Goal: Task Accomplishment & Management: Manage account settings

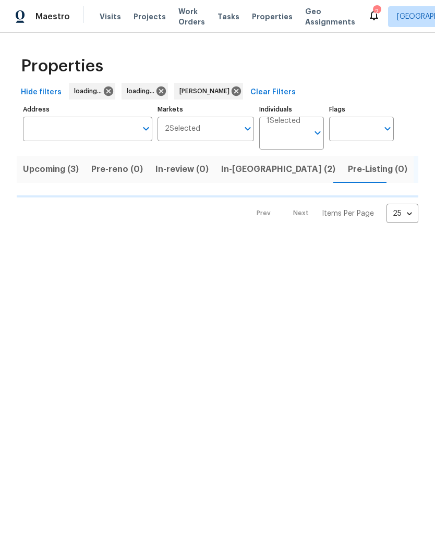
click at [35, 126] on input "Address" at bounding box center [80, 129] width 114 height 25
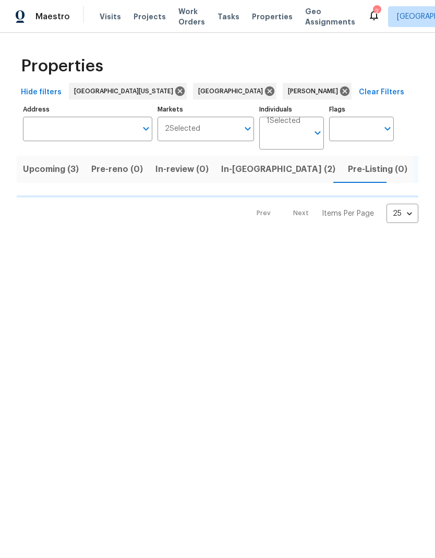
click at [33, 130] on input "Address" at bounding box center [80, 129] width 114 height 25
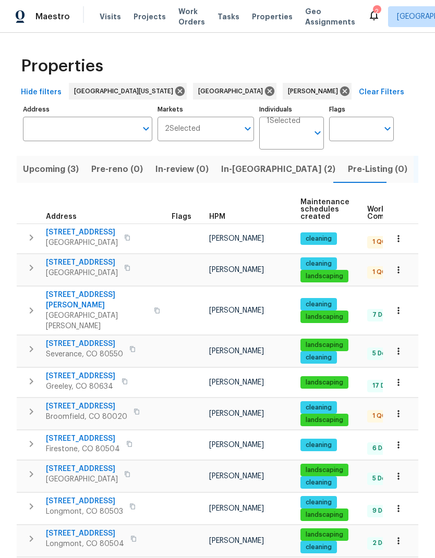
click at [43, 135] on input "Address" at bounding box center [80, 129] width 114 height 25
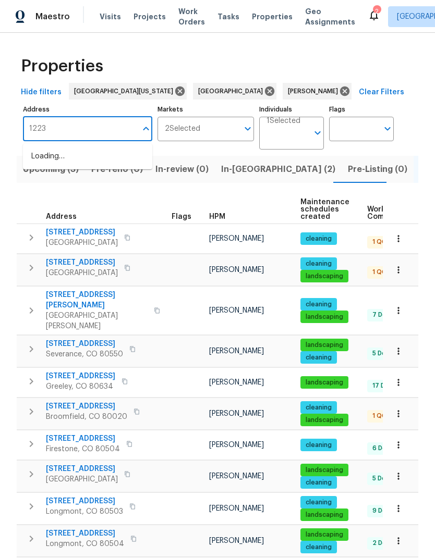
type input "12238"
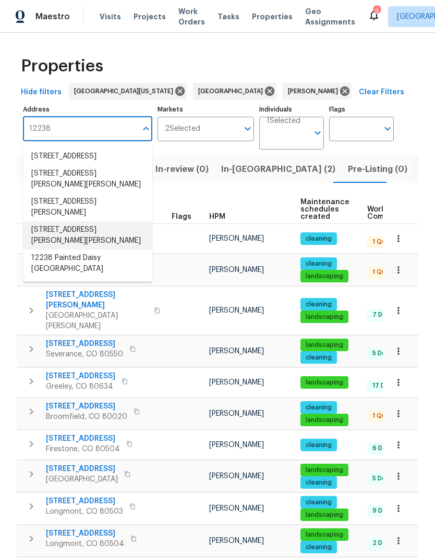
click at [42, 235] on li "12238 Monroe Dr Thornton CO 80241" at bounding box center [87, 236] width 129 height 28
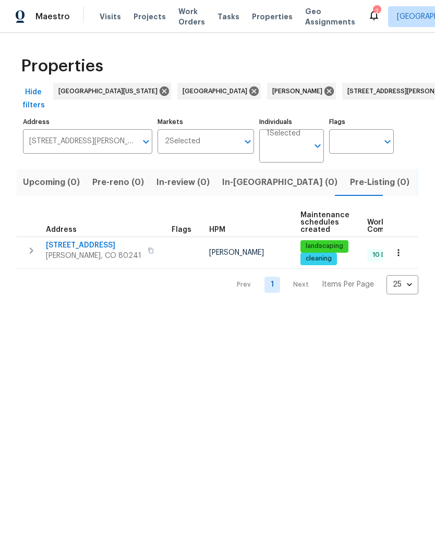
click at [100, 18] on span "Visits" at bounding box center [110, 16] width 21 height 10
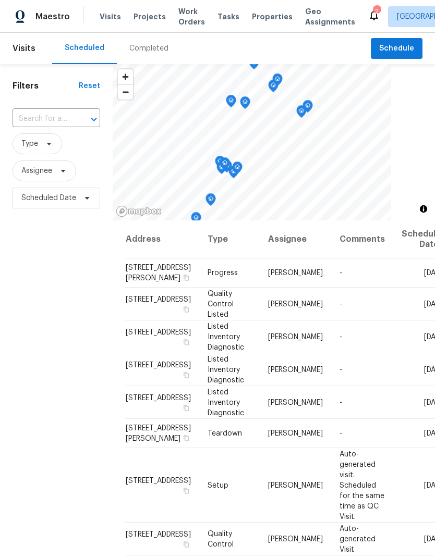
click at [28, 120] on input "text" at bounding box center [42, 119] width 58 height 16
type input "12238 mon"
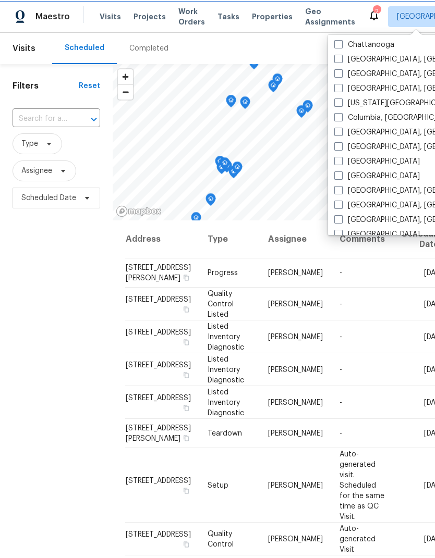
scroll to position [177, 0]
click at [340, 179] on span at bounding box center [338, 175] width 8 height 8
click at [340, 177] on input "Denver" at bounding box center [337, 173] width 7 height 7
checkbox input "true"
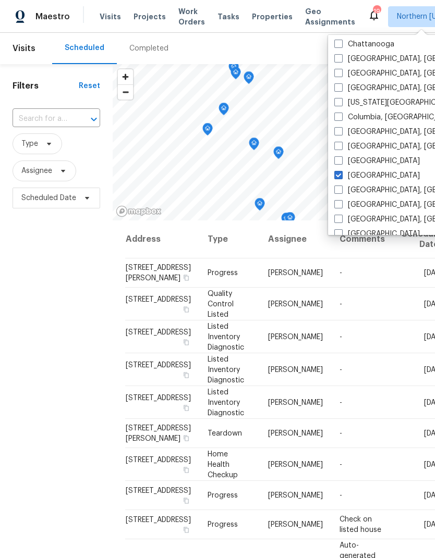
click at [53, 321] on div "Filters Reset ​ Type Assignee Scheduled Date" at bounding box center [56, 365] width 113 height 603
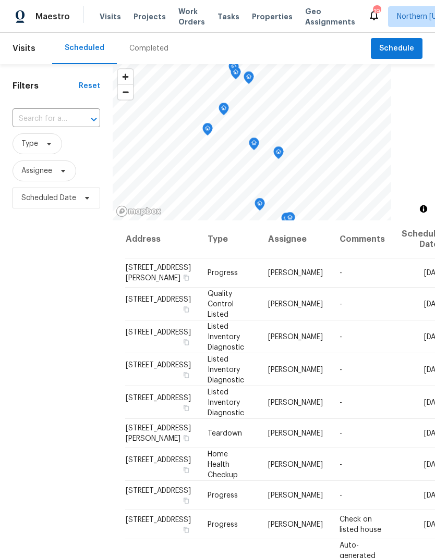
click at [31, 112] on input "text" at bounding box center [42, 119] width 58 height 16
type input "12238"
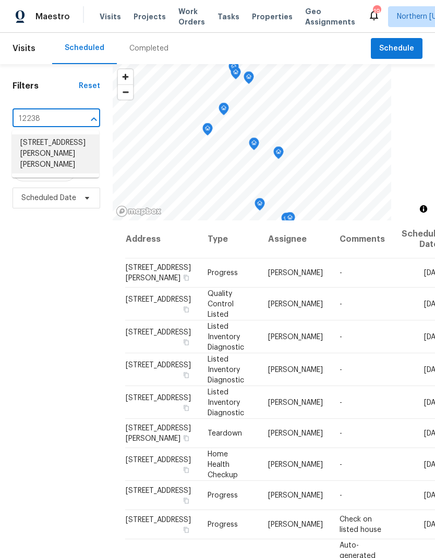
click at [42, 150] on li "12238 Monroe Dr, Thornton, CO 80241" at bounding box center [55, 153] width 87 height 39
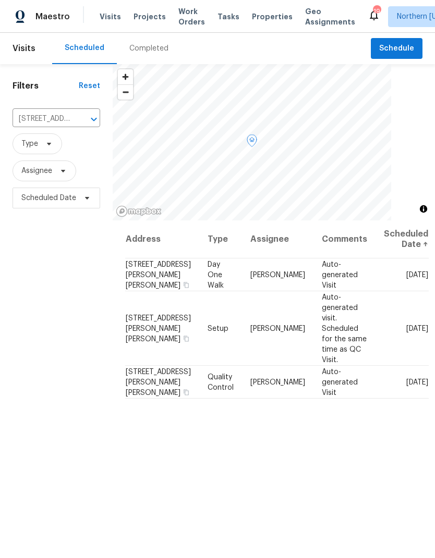
click at [0, 0] on icon at bounding box center [0, 0] width 0 height 0
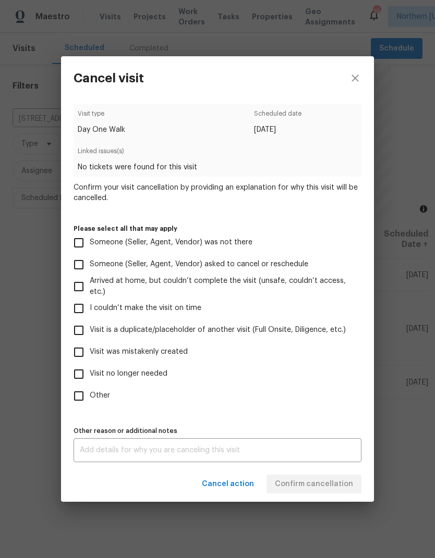
click at [86, 348] on input "Visit was mistakenly created" at bounding box center [79, 352] width 22 height 22
checkbox input "true"
click at [334, 484] on span "Confirm cancellation" at bounding box center [314, 484] width 78 height 13
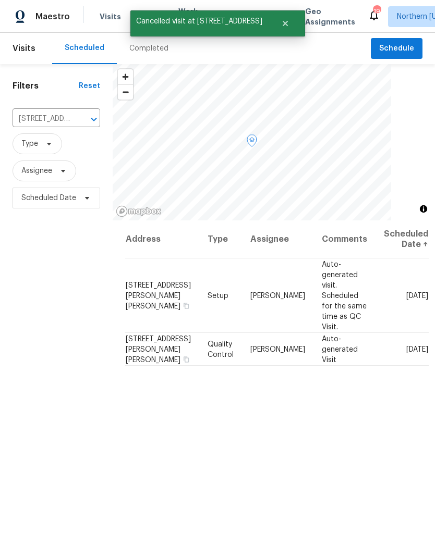
click at [0, 0] on icon at bounding box center [0, 0] width 0 height 0
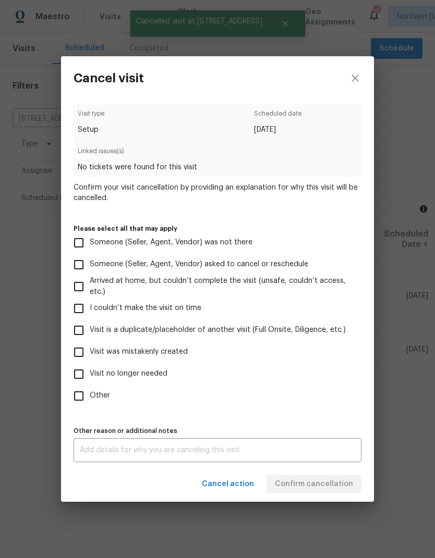
click at [88, 369] on input "Visit no longer needed" at bounding box center [79, 374] width 22 height 22
checkbox input "true"
click at [84, 352] on input "Visit was mistakenly created" at bounding box center [79, 352] width 22 height 22
checkbox input "true"
click at [85, 372] on input "Visit no longer needed" at bounding box center [79, 374] width 22 height 22
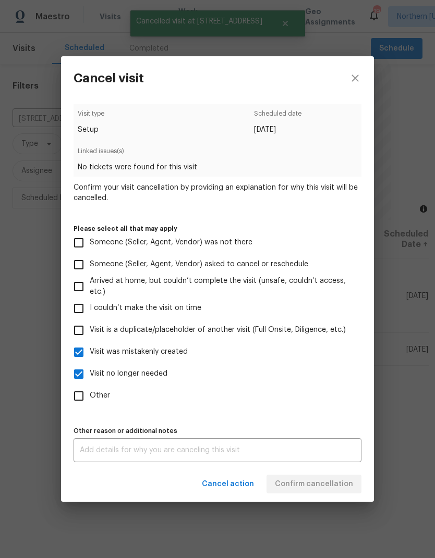
checkbox input "false"
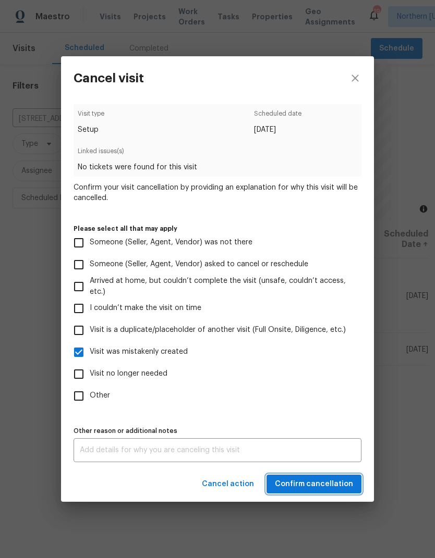
click at [329, 485] on span "Confirm cancellation" at bounding box center [314, 484] width 78 height 13
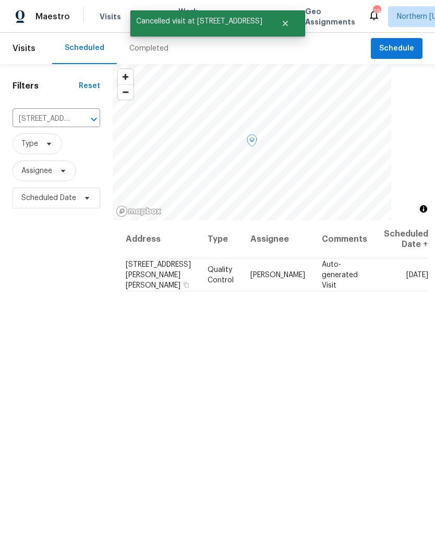
click at [0, 0] on span at bounding box center [0, 0] width 0 height 0
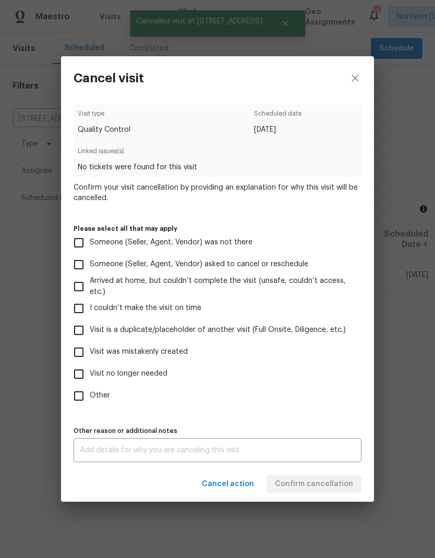
click at [83, 353] on input "Visit was mistakenly created" at bounding box center [79, 352] width 22 height 22
checkbox input "true"
click at [342, 486] on span "Confirm cancellation" at bounding box center [314, 484] width 78 height 13
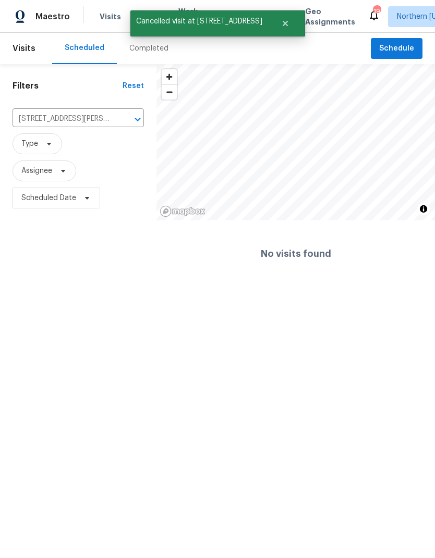
click at [106, 19] on span "Visits" at bounding box center [110, 16] width 21 height 10
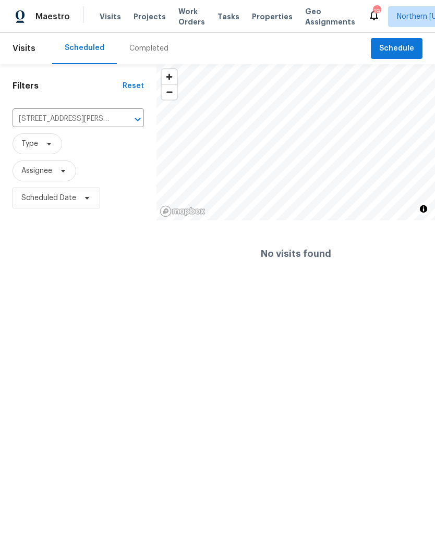
click at [134, 126] on button "Open" at bounding box center [137, 119] width 15 height 15
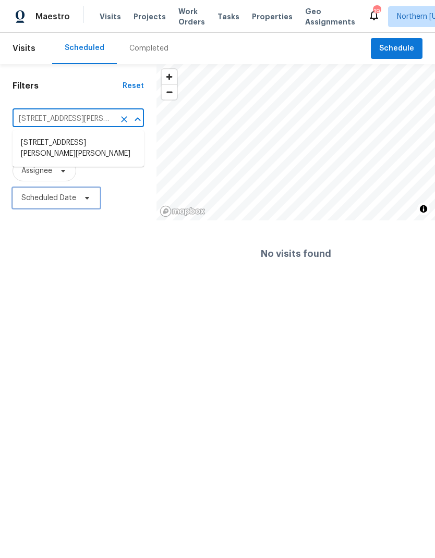
click at [99, 207] on span "Scheduled Date" at bounding box center [57, 198] width 88 height 21
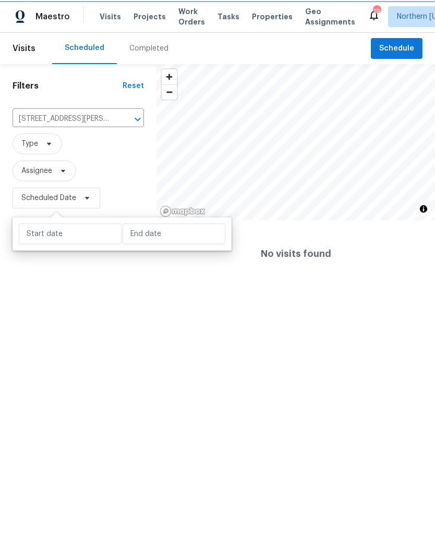
click at [128, 124] on icon "Clear" at bounding box center [124, 119] width 10 height 10
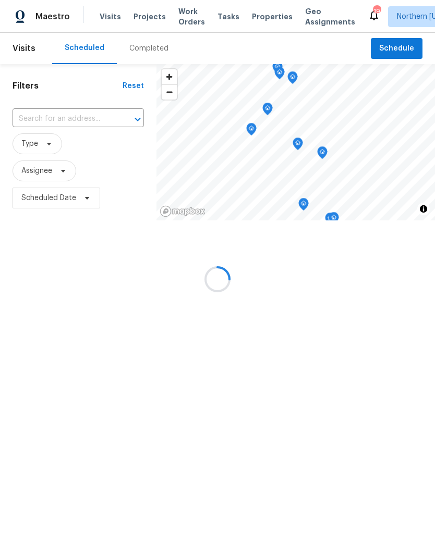
click at [35, 127] on input "text" at bounding box center [64, 119] width 102 height 16
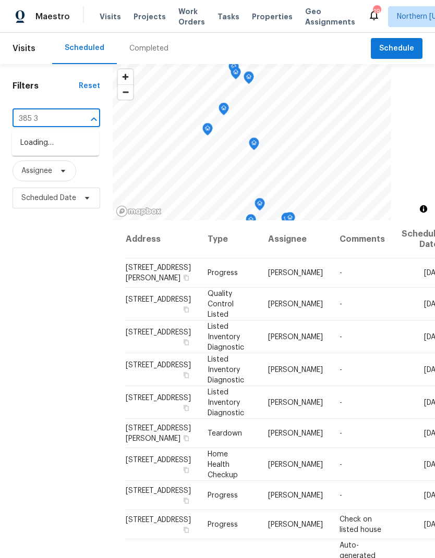
type input "385 32"
click at [27, 147] on li "[STREET_ADDRESS]" at bounding box center [55, 142] width 87 height 17
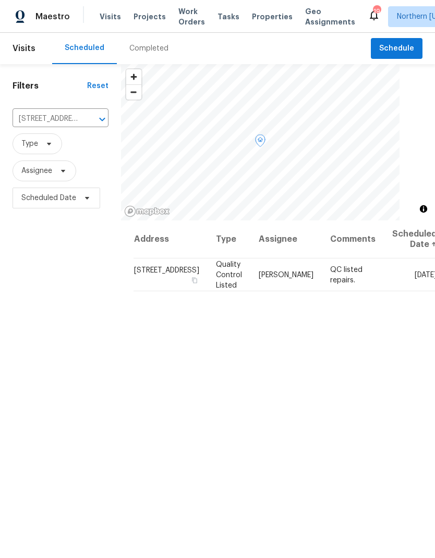
click at [0, 0] on icon at bounding box center [0, 0] width 0 height 0
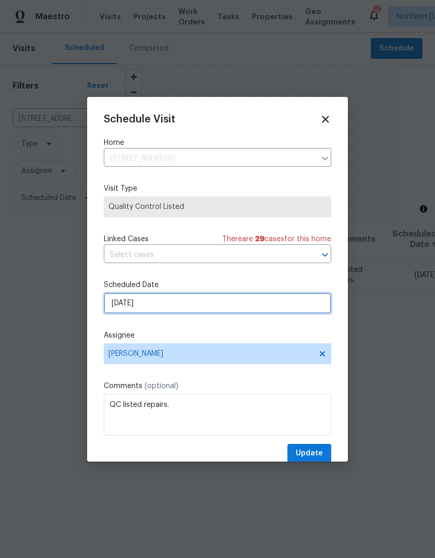
click at [123, 308] on input "[DATE]" at bounding box center [217, 303] width 227 height 21
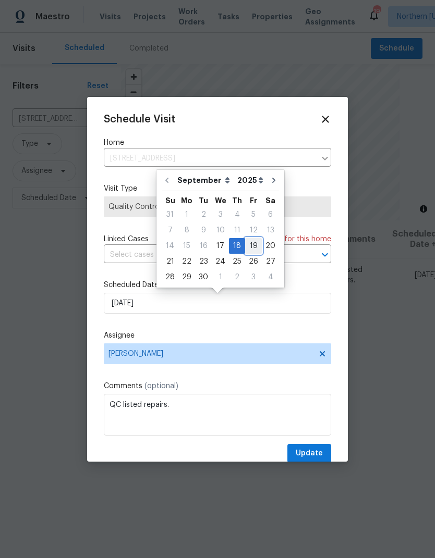
click at [250, 244] on div "19" at bounding box center [253, 246] width 17 height 15
type input "[DATE]"
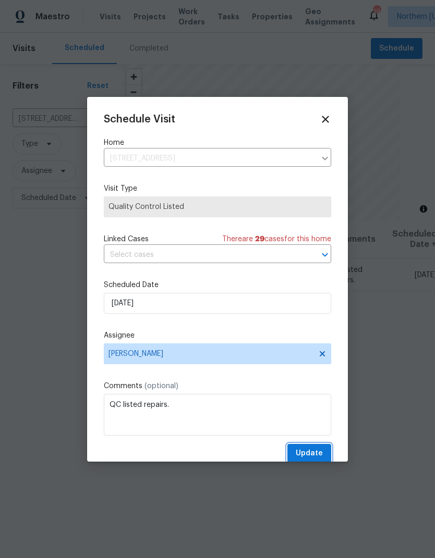
click at [322, 448] on button "Update" at bounding box center [309, 453] width 44 height 19
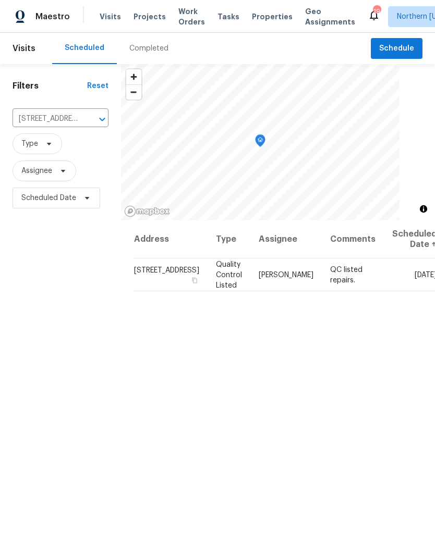
click at [85, 120] on icon "Clear" at bounding box center [88, 119] width 10 height 10
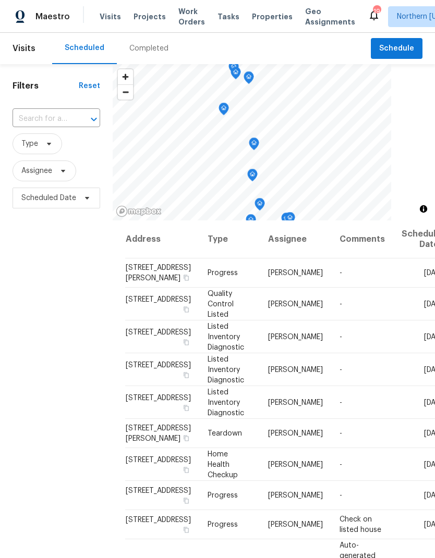
click at [31, 120] on input "text" at bounding box center [42, 119] width 58 height 16
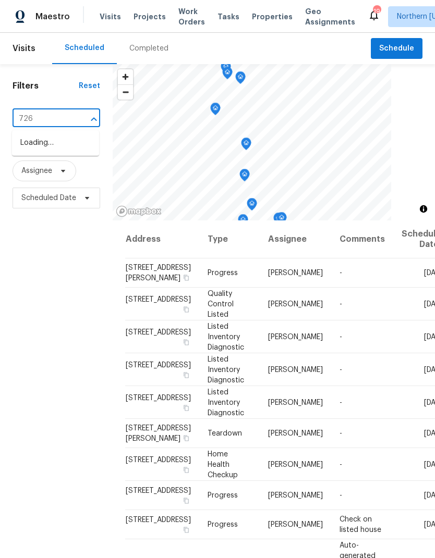
type input "7264"
click at [28, 149] on li "[STREET_ADDRESS]" at bounding box center [55, 142] width 87 height 17
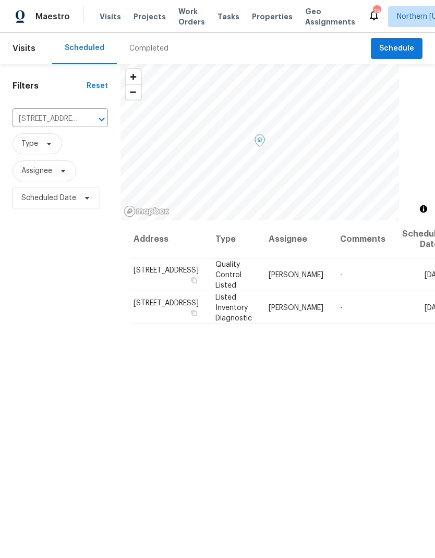
click at [0, 0] on icon at bounding box center [0, 0] width 0 height 0
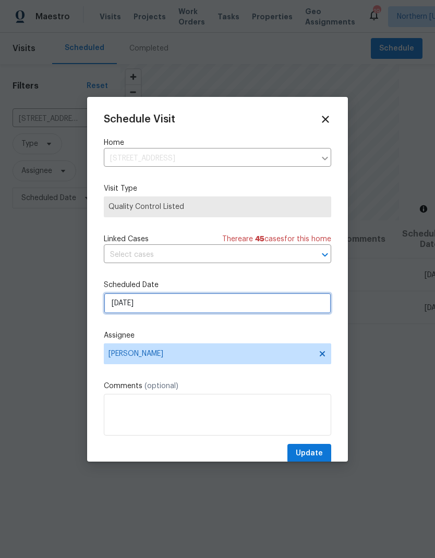
click at [113, 310] on input "[DATE]" at bounding box center [217, 303] width 227 height 21
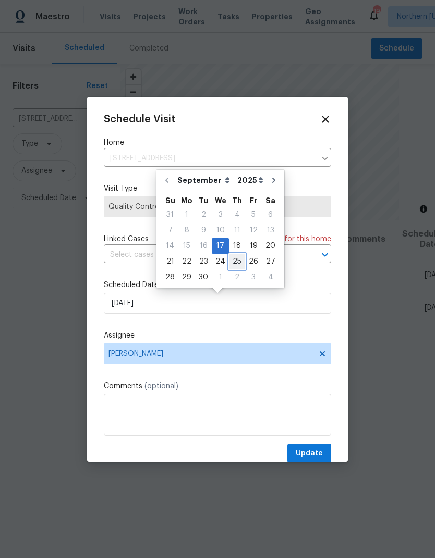
click at [234, 254] on div "25" at bounding box center [237, 262] width 16 height 16
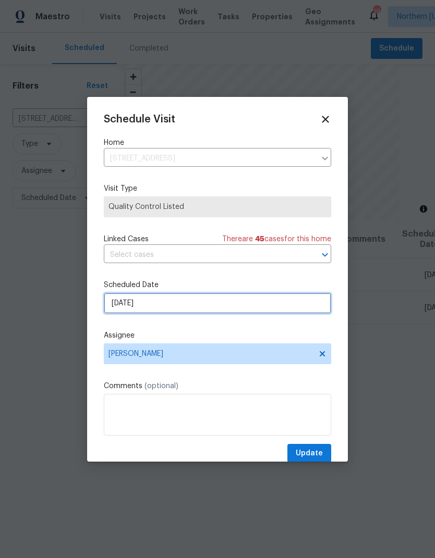
click at [283, 302] on input "9/25/2025" at bounding box center [217, 303] width 227 height 21
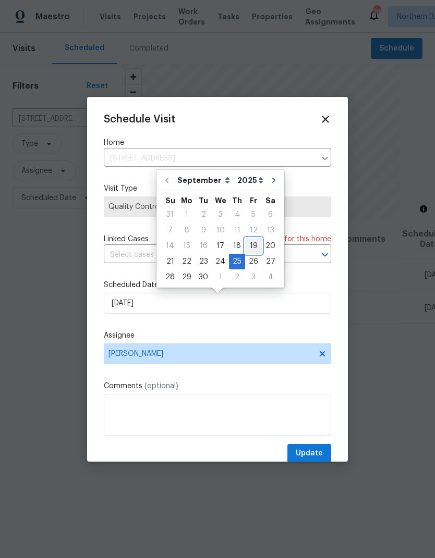
click at [246, 245] on div "19" at bounding box center [253, 246] width 17 height 15
type input "[DATE]"
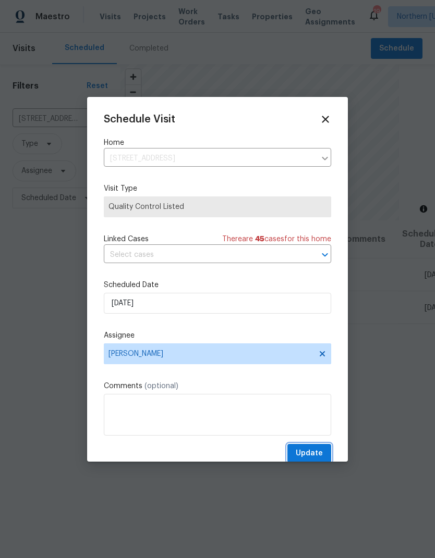
click at [323, 456] on button "Update" at bounding box center [309, 453] width 44 height 19
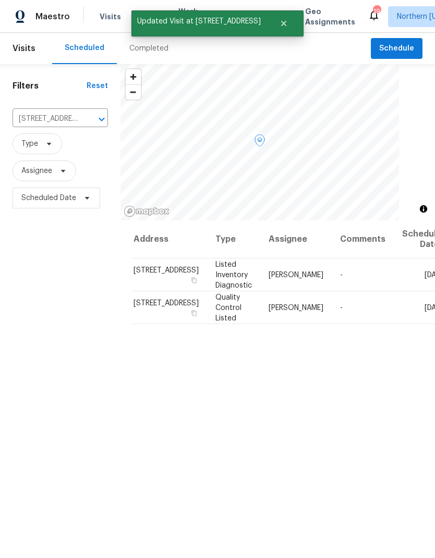
click at [0, 0] on icon at bounding box center [0, 0] width 0 height 0
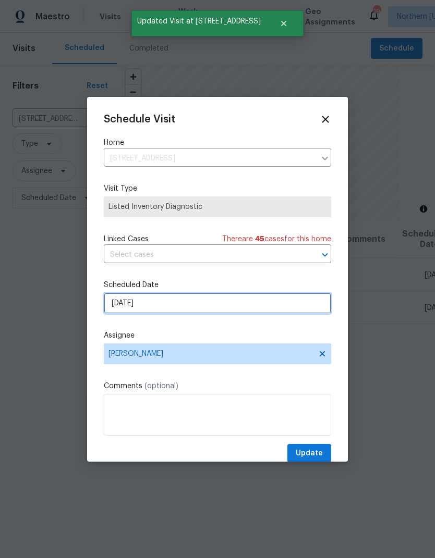
click at [293, 305] on input "[DATE]" at bounding box center [217, 303] width 227 height 21
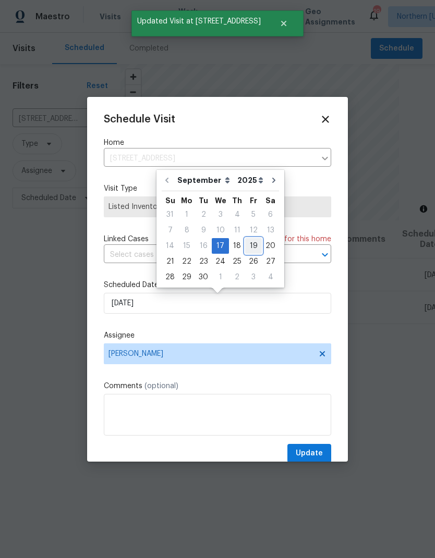
click at [248, 248] on div "19" at bounding box center [253, 246] width 17 height 15
type input "[DATE]"
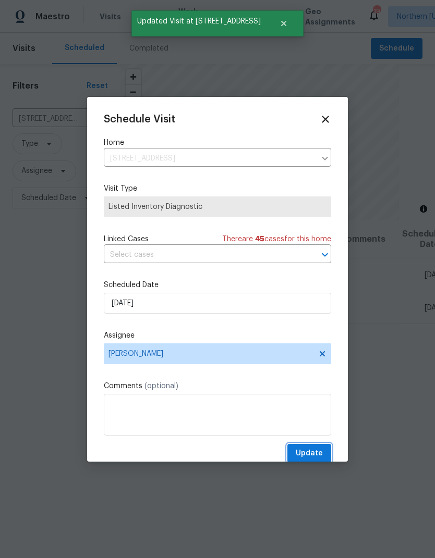
click at [319, 454] on span "Update" at bounding box center [309, 453] width 27 height 13
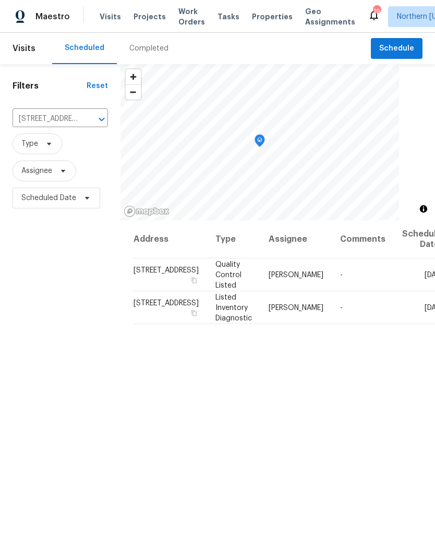
click at [69, 117] on input "[STREET_ADDRESS]" at bounding box center [46, 119] width 66 height 16
click at [82, 126] on button "Clear" at bounding box center [88, 119] width 15 height 15
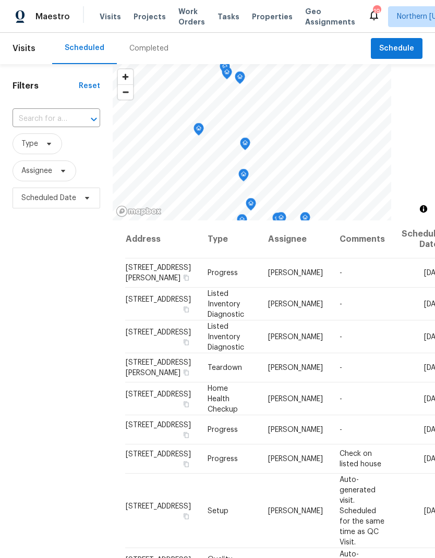
click at [39, 113] on input "text" at bounding box center [42, 119] width 58 height 16
type input "5510"
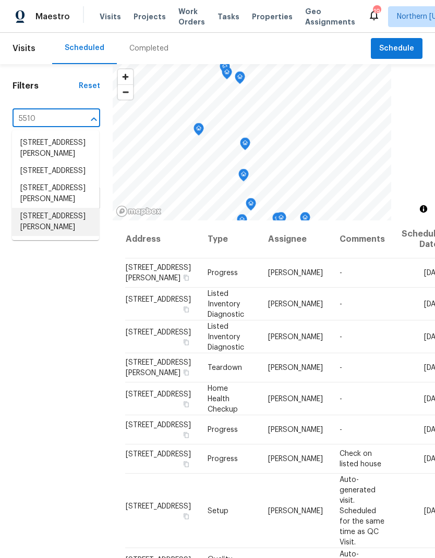
click at [37, 236] on li "[STREET_ADDRESS][PERSON_NAME]" at bounding box center [55, 222] width 87 height 28
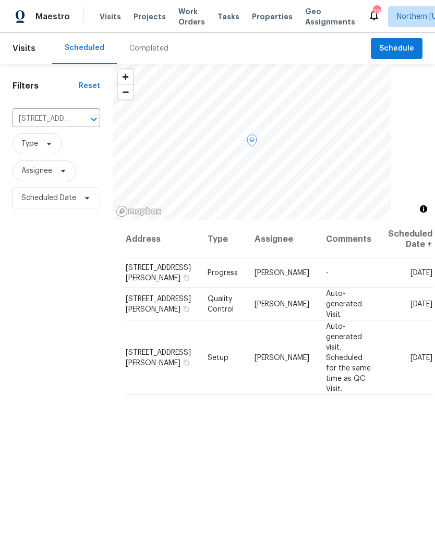
click at [0, 0] on span at bounding box center [0, 0] width 0 height 0
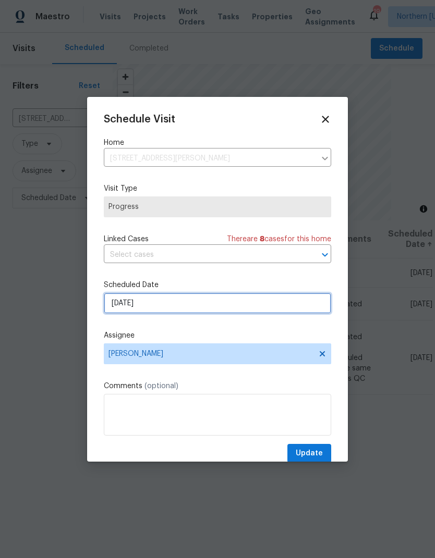
click at [116, 303] on input "[DATE]" at bounding box center [217, 303] width 227 height 21
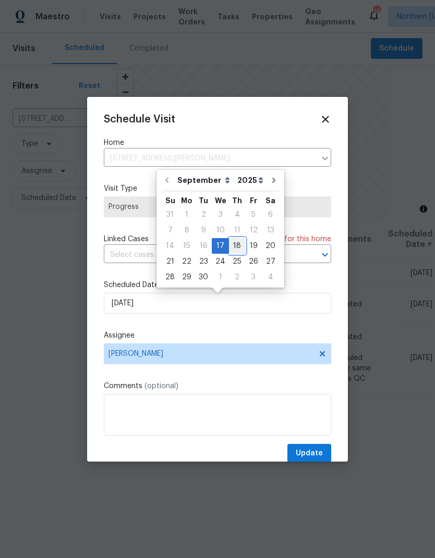
click at [232, 248] on div "18" at bounding box center [237, 246] width 16 height 15
type input "[DATE]"
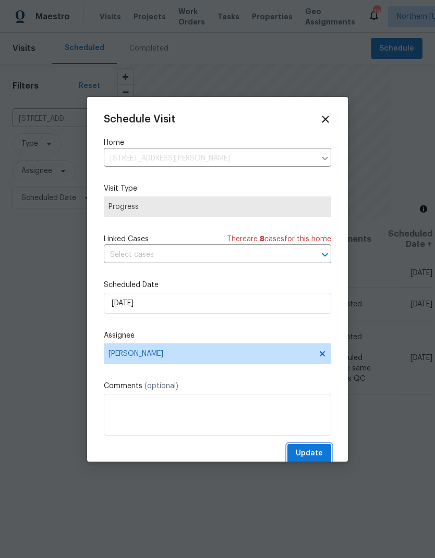
click at [317, 450] on span "Update" at bounding box center [309, 453] width 27 height 13
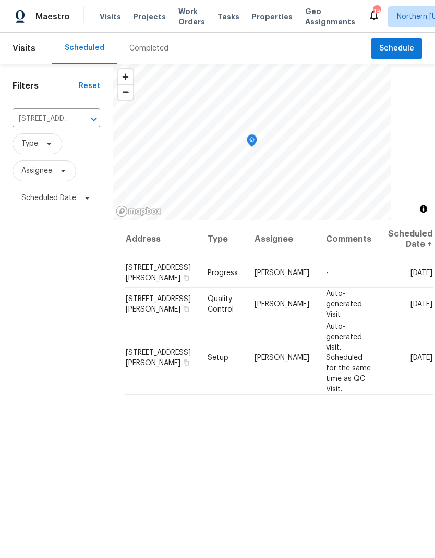
click at [79, 120] on icon "Clear" at bounding box center [80, 119] width 6 height 6
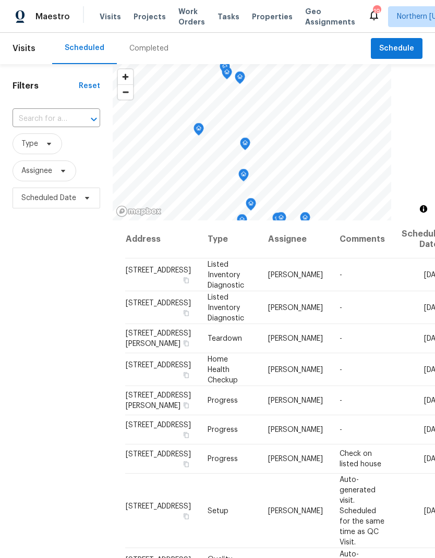
click at [29, 123] on input "text" at bounding box center [42, 119] width 58 height 16
type input "12682"
click at [38, 144] on li "[STREET_ADDRESS]" at bounding box center [55, 142] width 87 height 17
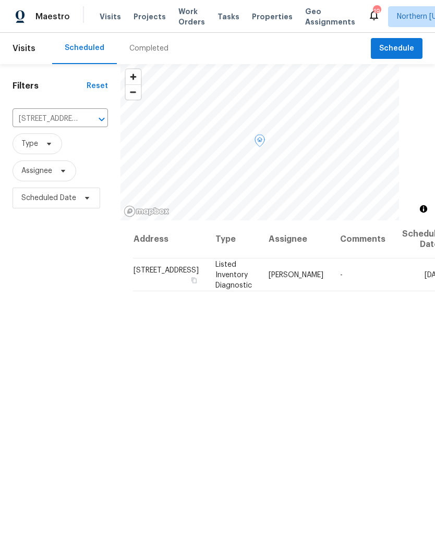
click at [394, 281] on td "[DATE]" at bounding box center [420, 275] width 53 height 33
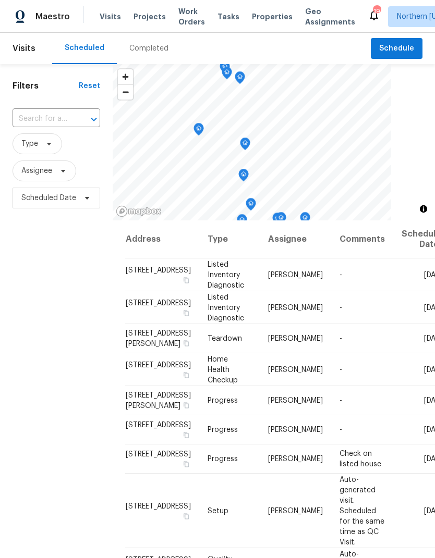
click at [28, 119] on input "text" at bounding box center [42, 119] width 58 height 16
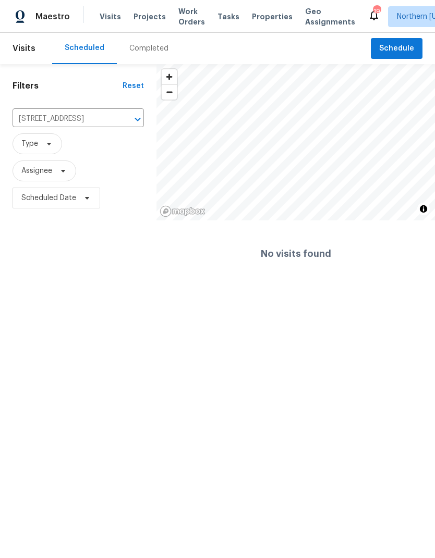
click at [128, 123] on icon "Clear" at bounding box center [124, 119] width 10 height 10
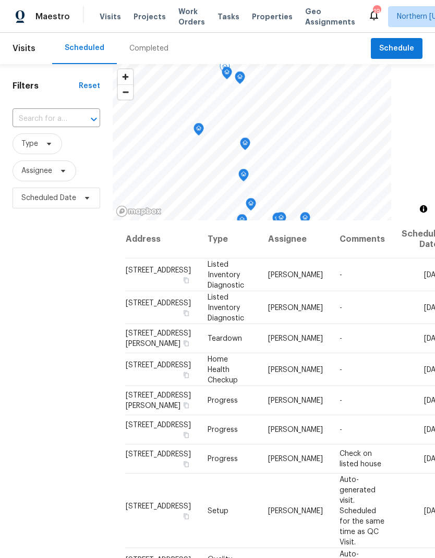
click at [0, 0] on icon at bounding box center [0, 0] width 0 height 0
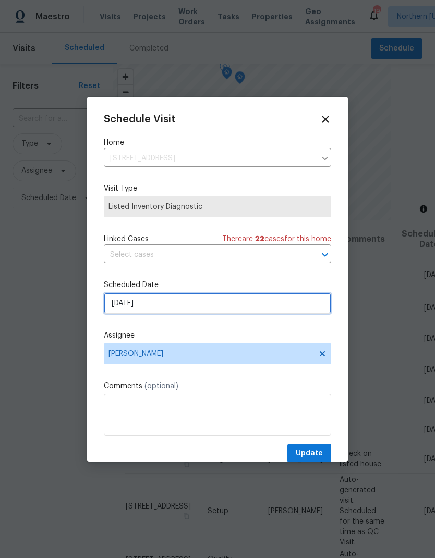
click at [115, 308] on input "[DATE]" at bounding box center [217, 303] width 227 height 21
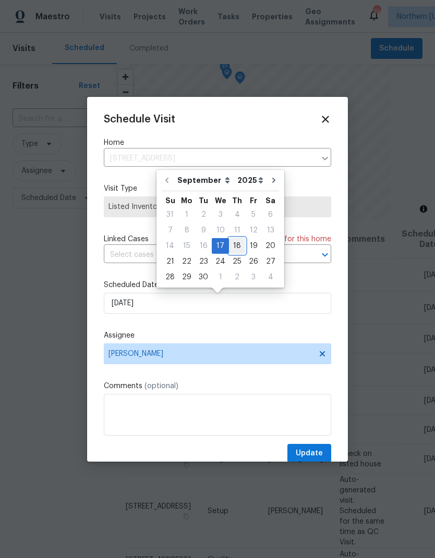
click at [231, 251] on div "18" at bounding box center [237, 246] width 16 height 15
type input "[DATE]"
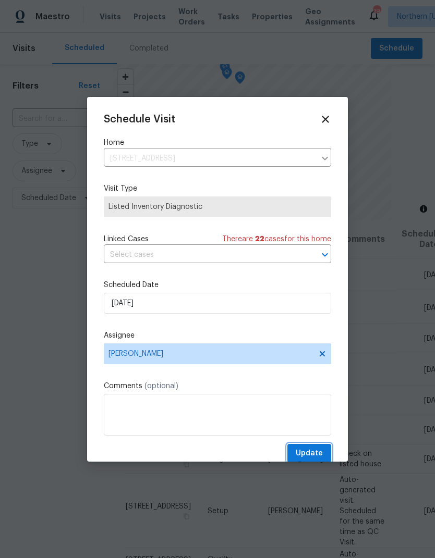
click at [309, 448] on button "Update" at bounding box center [309, 453] width 44 height 19
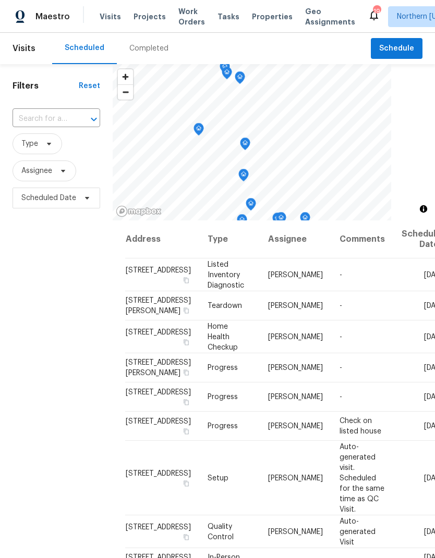
scroll to position [-2, 0]
click at [28, 114] on input "text" at bounding box center [42, 119] width 58 height 16
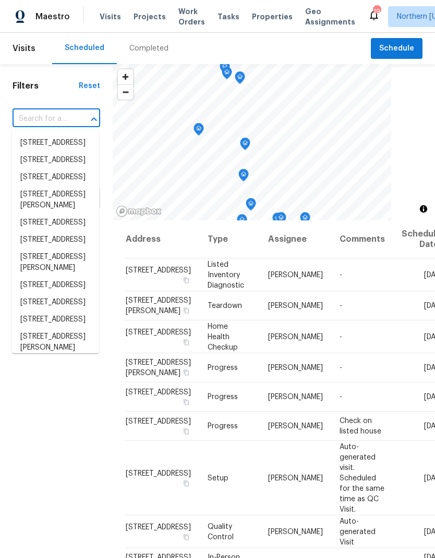
scroll to position [0, 0]
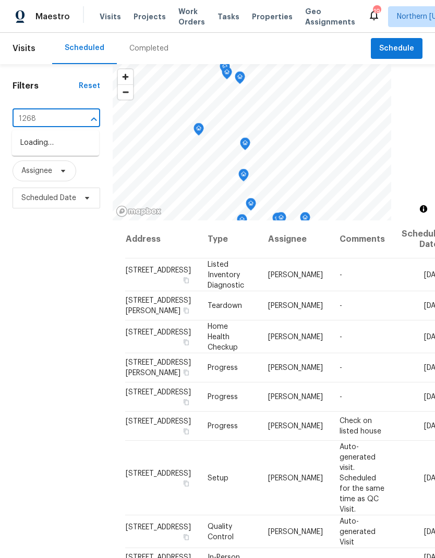
type input "12682"
click at [36, 152] on li "[STREET_ADDRESS]" at bounding box center [55, 142] width 87 height 17
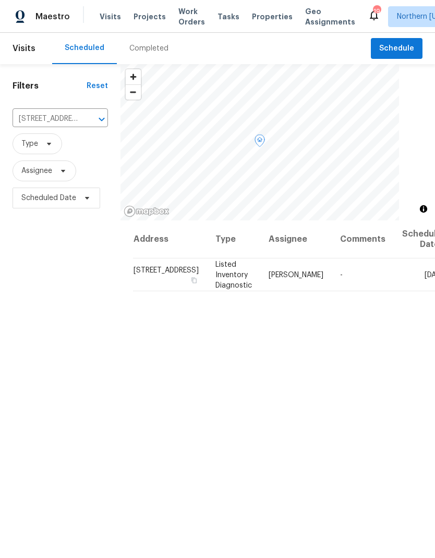
click at [0, 0] on icon at bounding box center [0, 0] width 0 height 0
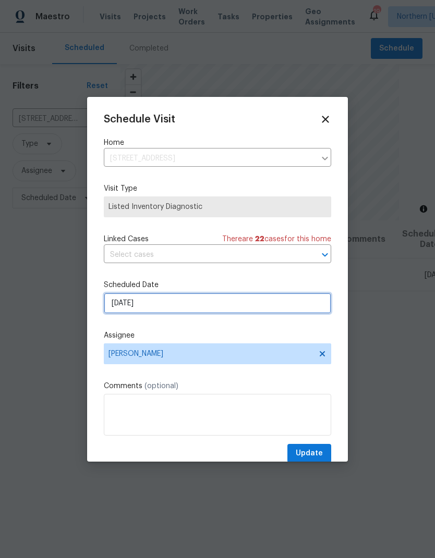
click at [115, 308] on input "[DATE]" at bounding box center [217, 303] width 227 height 21
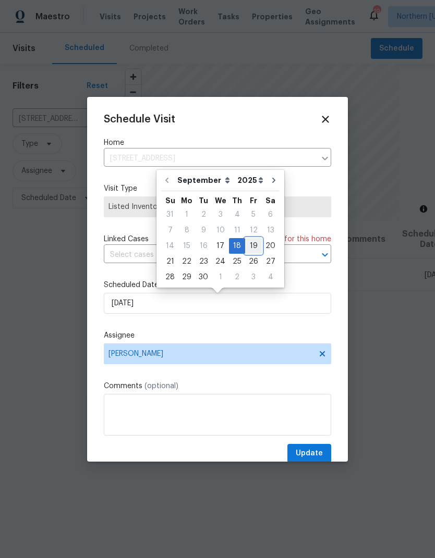
click at [255, 243] on div "19" at bounding box center [253, 246] width 17 height 15
type input "[DATE]"
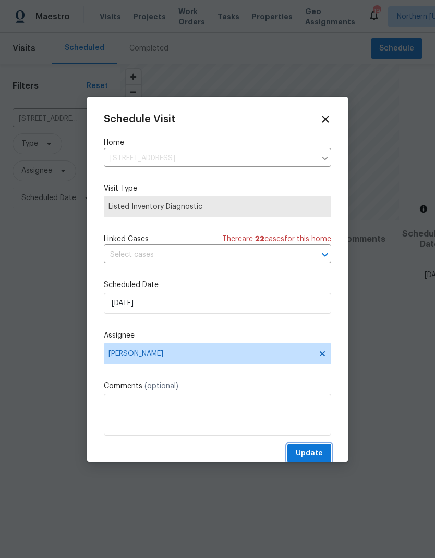
click at [315, 450] on span "Update" at bounding box center [309, 453] width 27 height 13
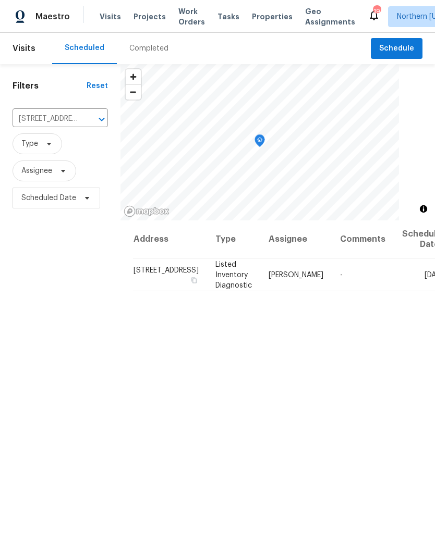
click at [94, 119] on button "Open" at bounding box center [101, 119] width 15 height 15
type input "1460"
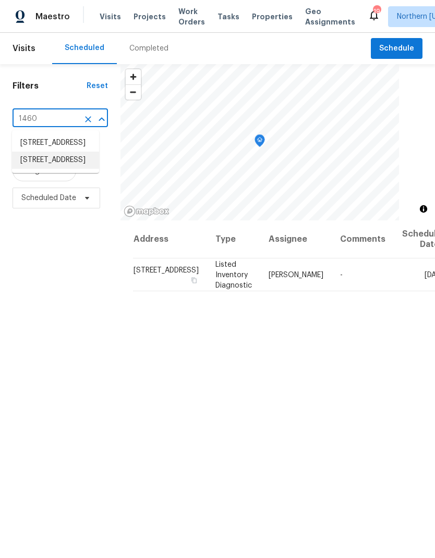
click at [35, 169] on li "[STREET_ADDRESS]" at bounding box center [55, 160] width 87 height 17
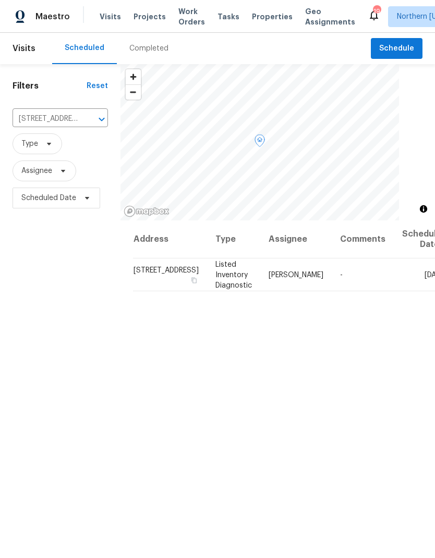
click at [0, 0] on icon at bounding box center [0, 0] width 0 height 0
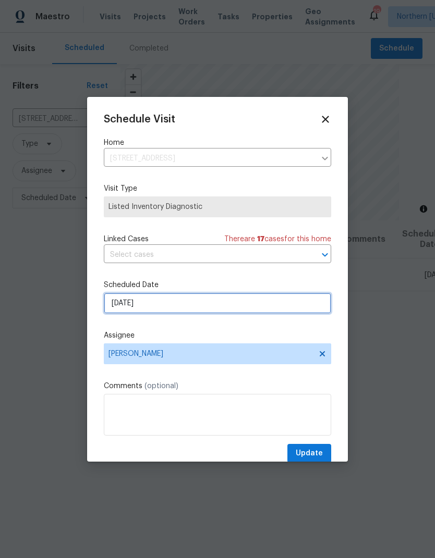
click at [116, 306] on input "[DATE]" at bounding box center [217, 303] width 227 height 21
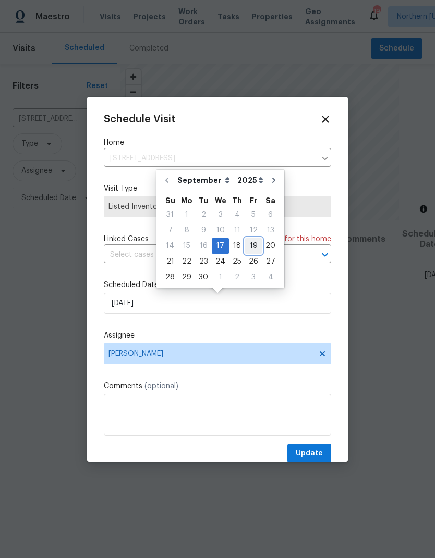
click at [251, 249] on div "19" at bounding box center [253, 246] width 17 height 15
type input "[DATE]"
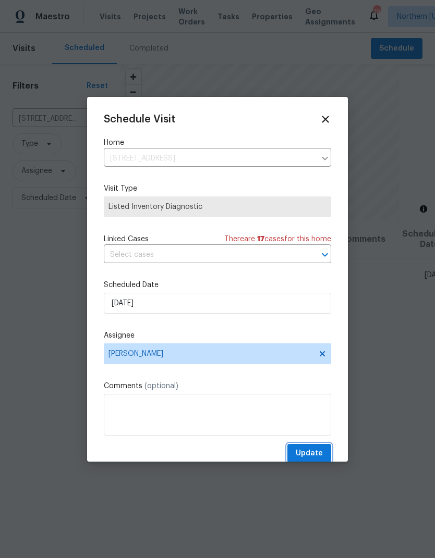
click at [315, 458] on span "Update" at bounding box center [309, 453] width 27 height 13
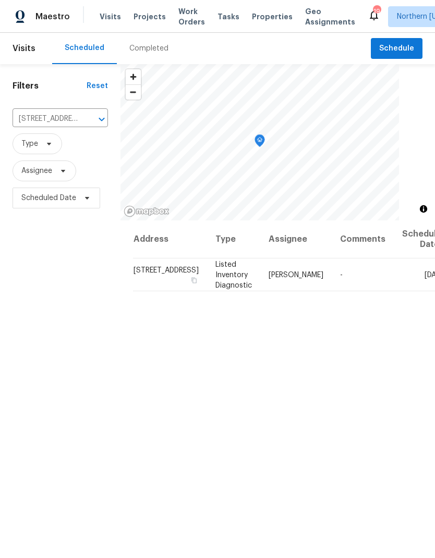
click at [83, 118] on icon "Clear" at bounding box center [88, 119] width 10 height 10
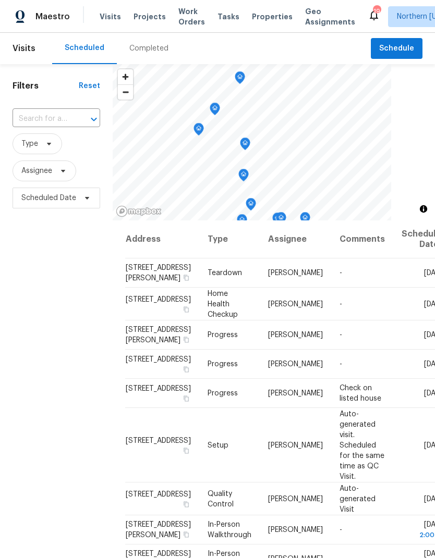
click at [29, 117] on input "text" at bounding box center [42, 119] width 58 height 16
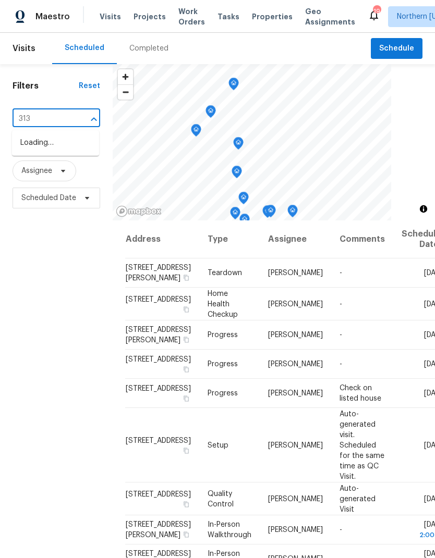
type input "3138"
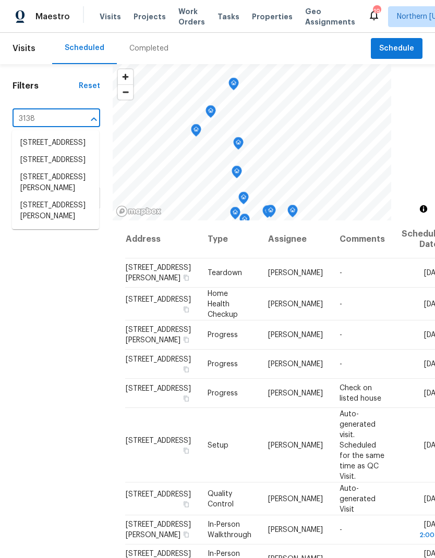
click at [34, 225] on li "[STREET_ADDRESS][PERSON_NAME]" at bounding box center [55, 211] width 87 height 28
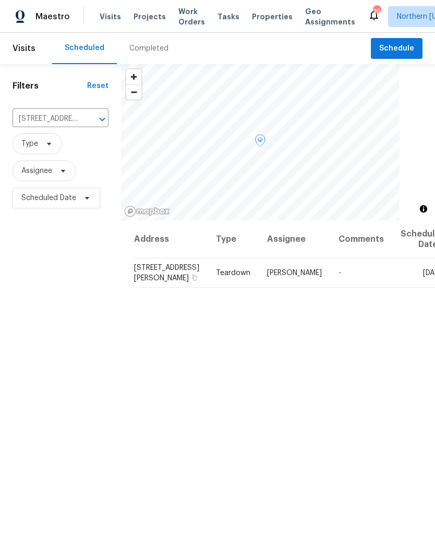
click at [0, 0] on icon at bounding box center [0, 0] width 0 height 0
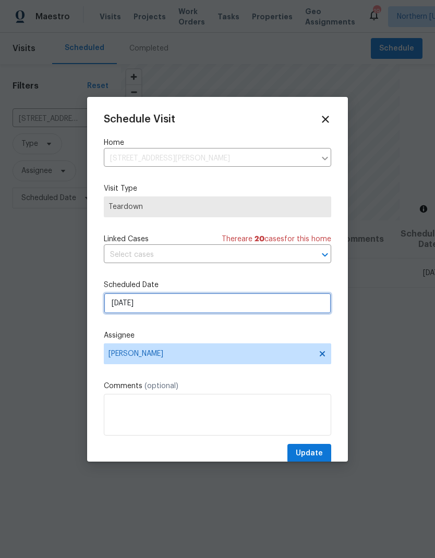
click at [120, 303] on input "[DATE]" at bounding box center [217, 303] width 227 height 21
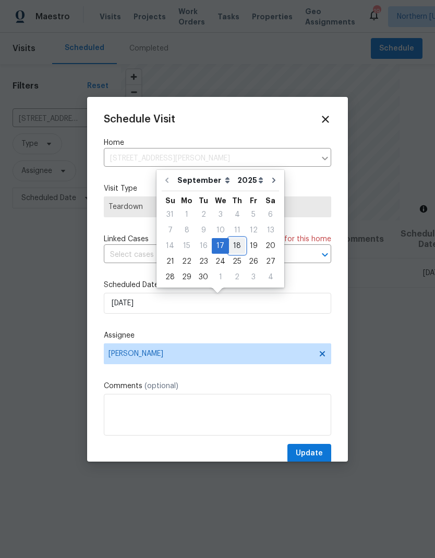
click at [231, 244] on div "18" at bounding box center [237, 246] width 16 height 15
type input "[DATE]"
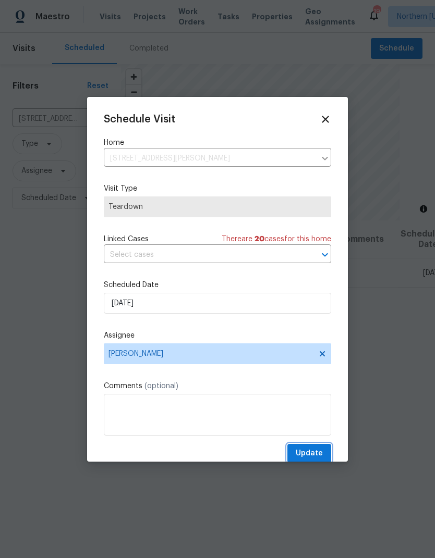
click at [316, 452] on span "Update" at bounding box center [309, 453] width 27 height 13
